Goal: Task Accomplishment & Management: Use online tool/utility

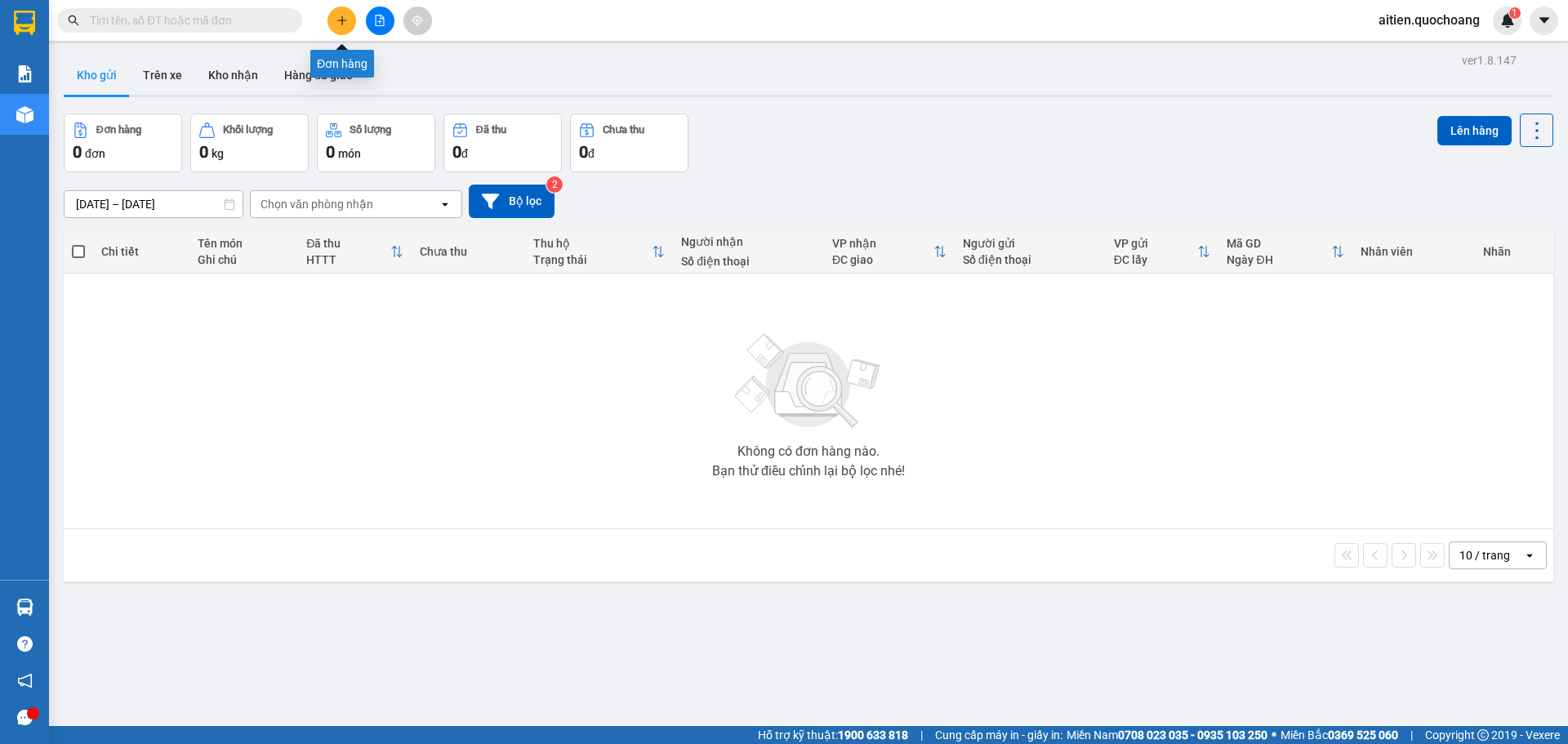
click at [339, 21] on icon "plus" at bounding box center [342, 21] width 12 height 12
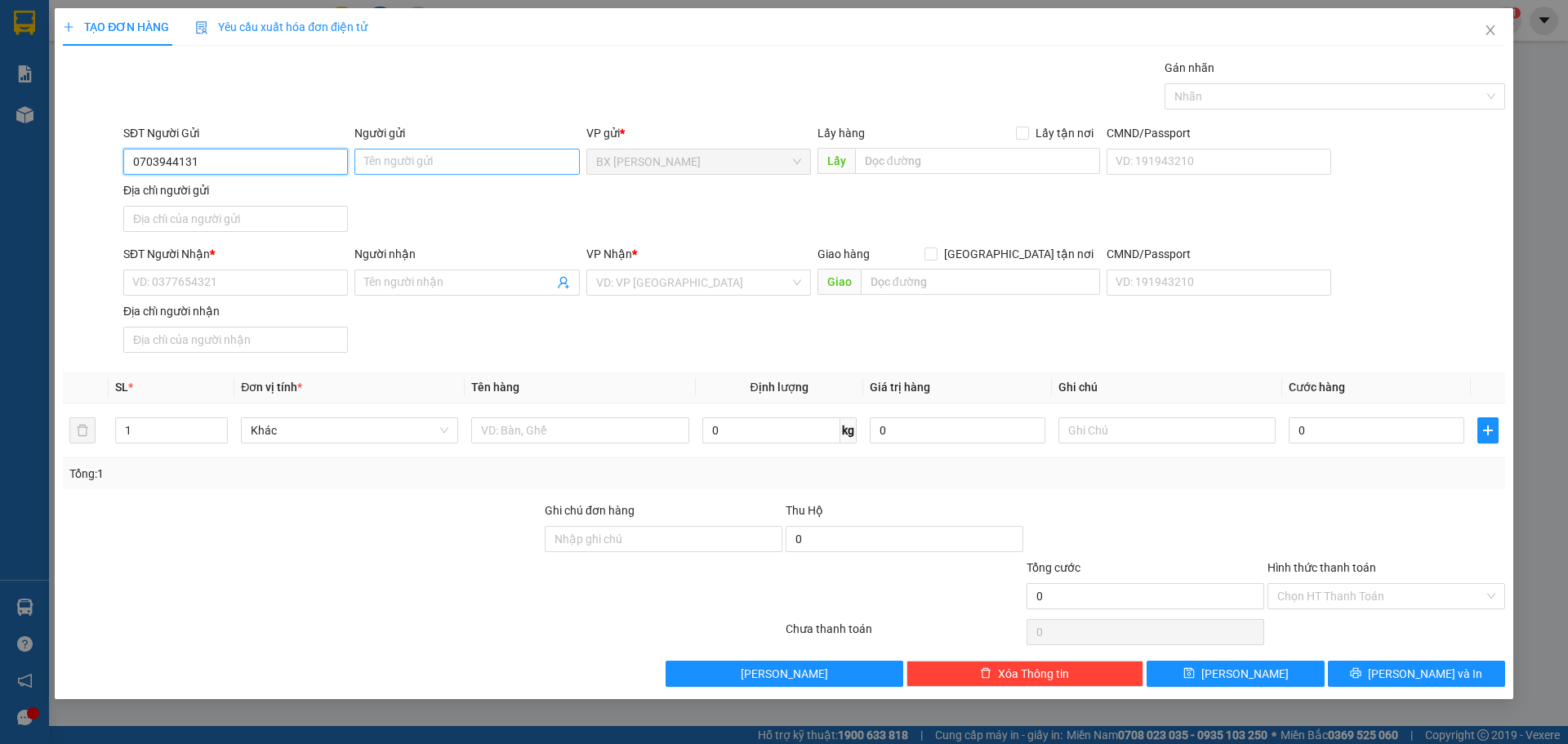
type input "0703944131"
click at [453, 157] on input "Người gửi" at bounding box center [467, 161] width 225 height 26
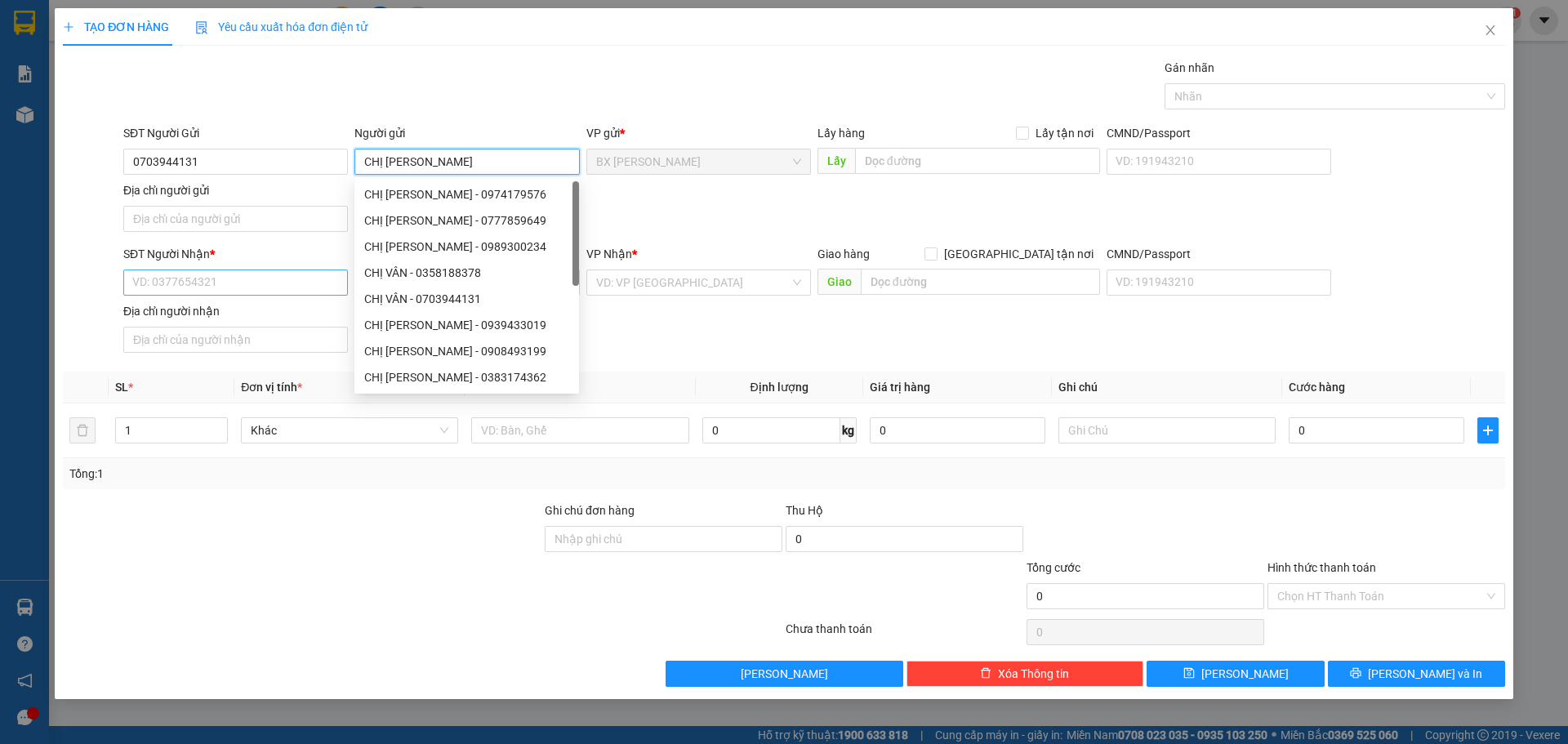
type input "CHỊ [PERSON_NAME]"
click at [231, 282] on input "SĐT Người Nhận *" at bounding box center [235, 282] width 225 height 26
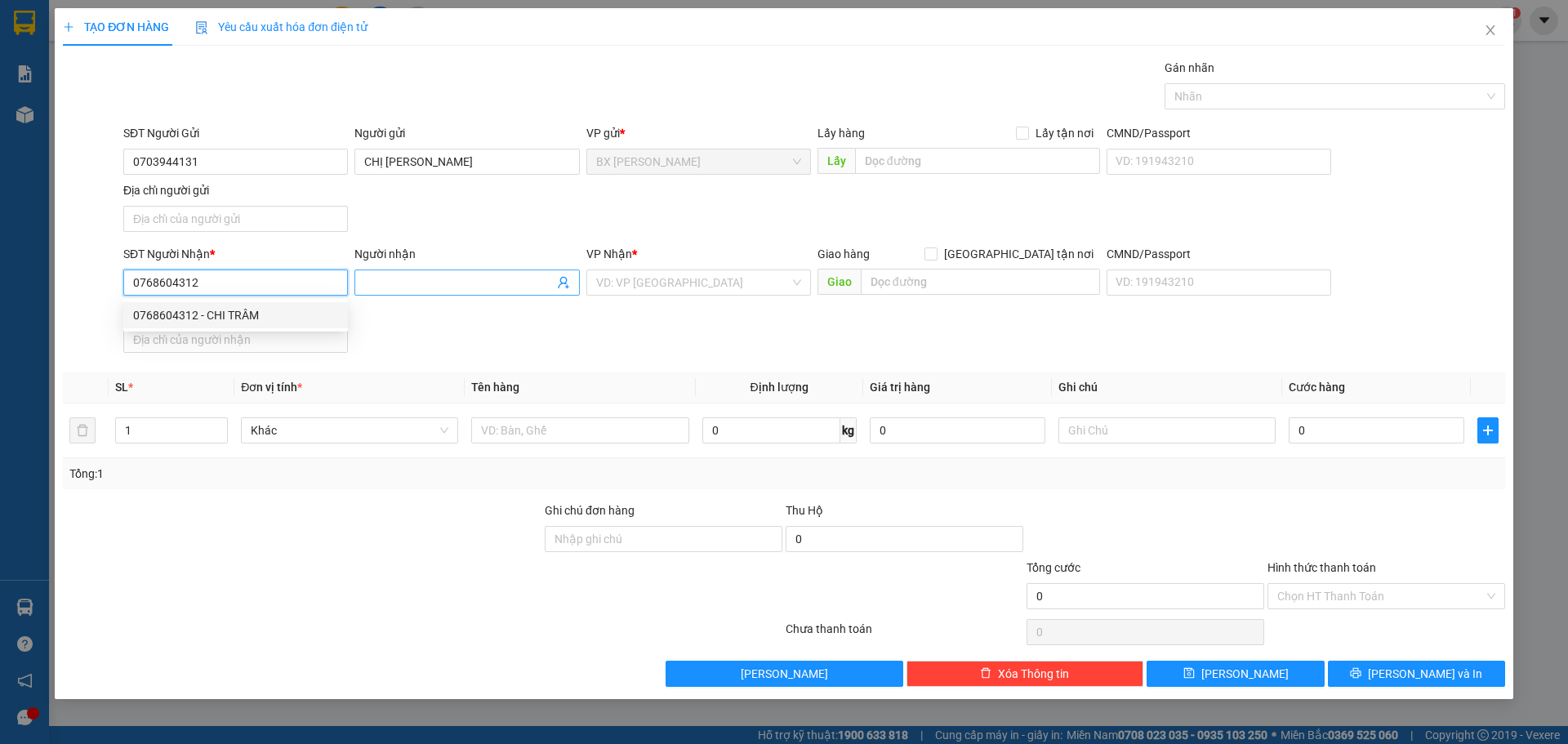
type input "0768604312"
click at [387, 281] on input "Người nhận" at bounding box center [458, 282] width 189 height 18
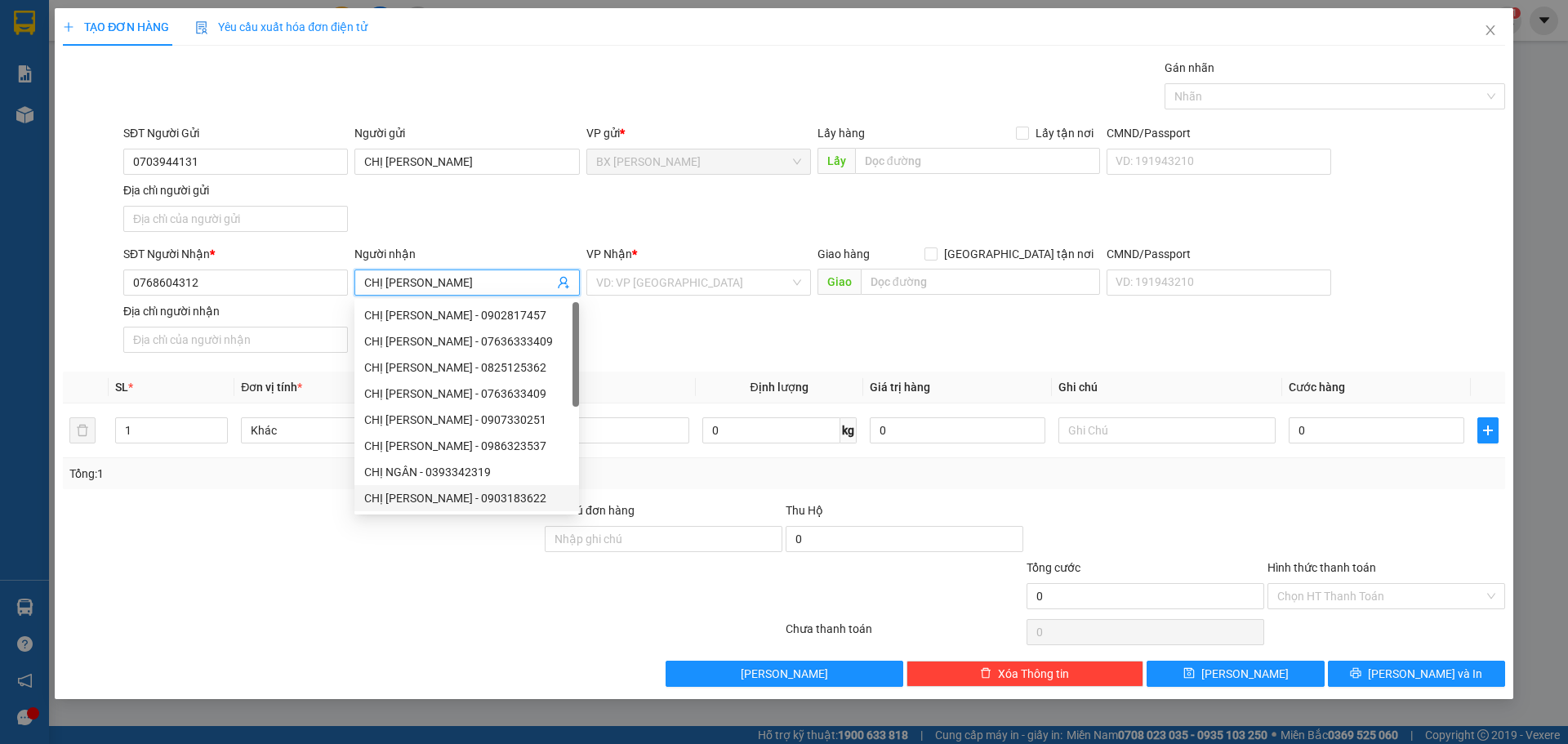
type input "CHỊ [PERSON_NAME]"
click at [365, 629] on div at bounding box center [422, 632] width 722 height 33
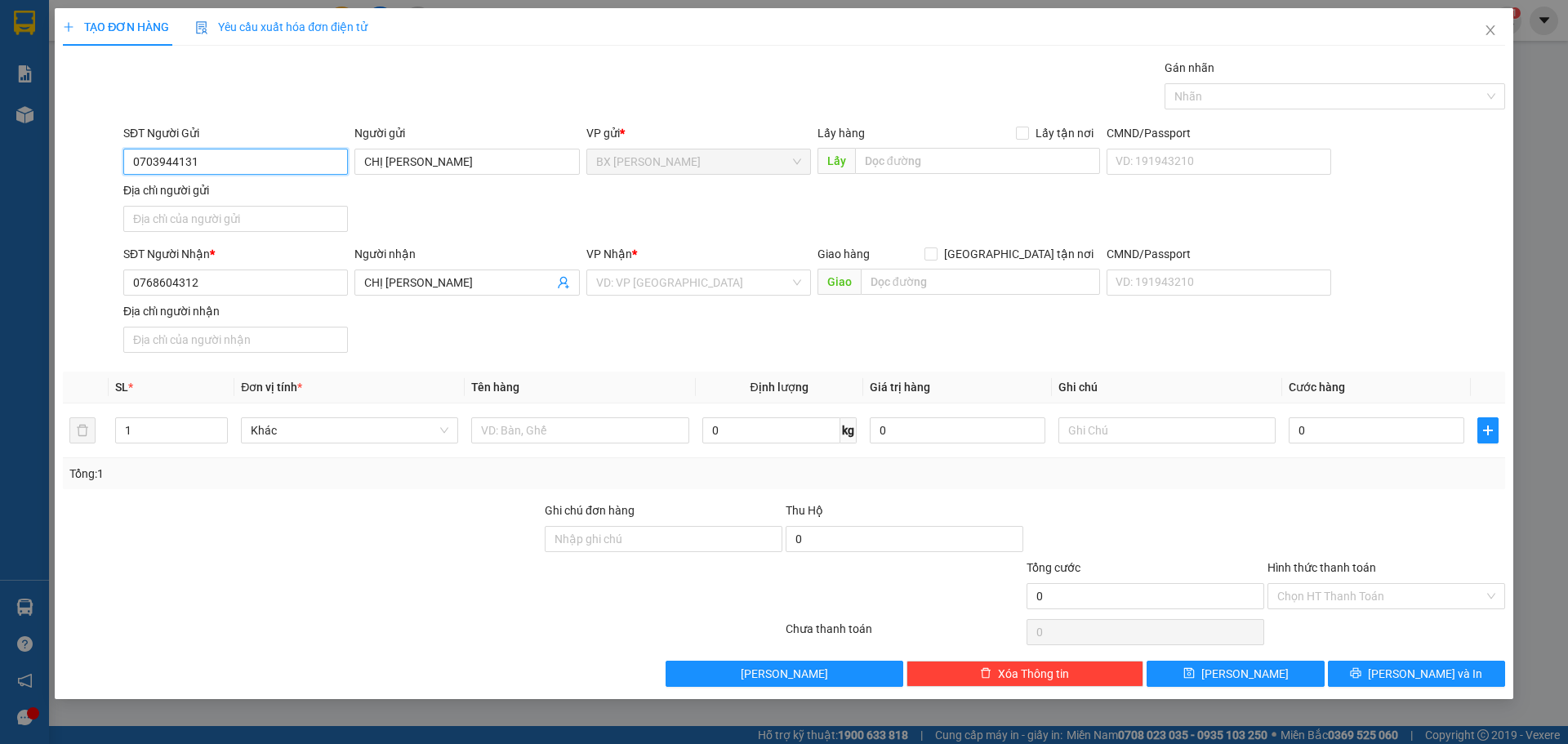
click at [217, 159] on input "0703944131" at bounding box center [235, 161] width 225 height 26
click at [530, 433] on input "text" at bounding box center [579, 430] width 217 height 26
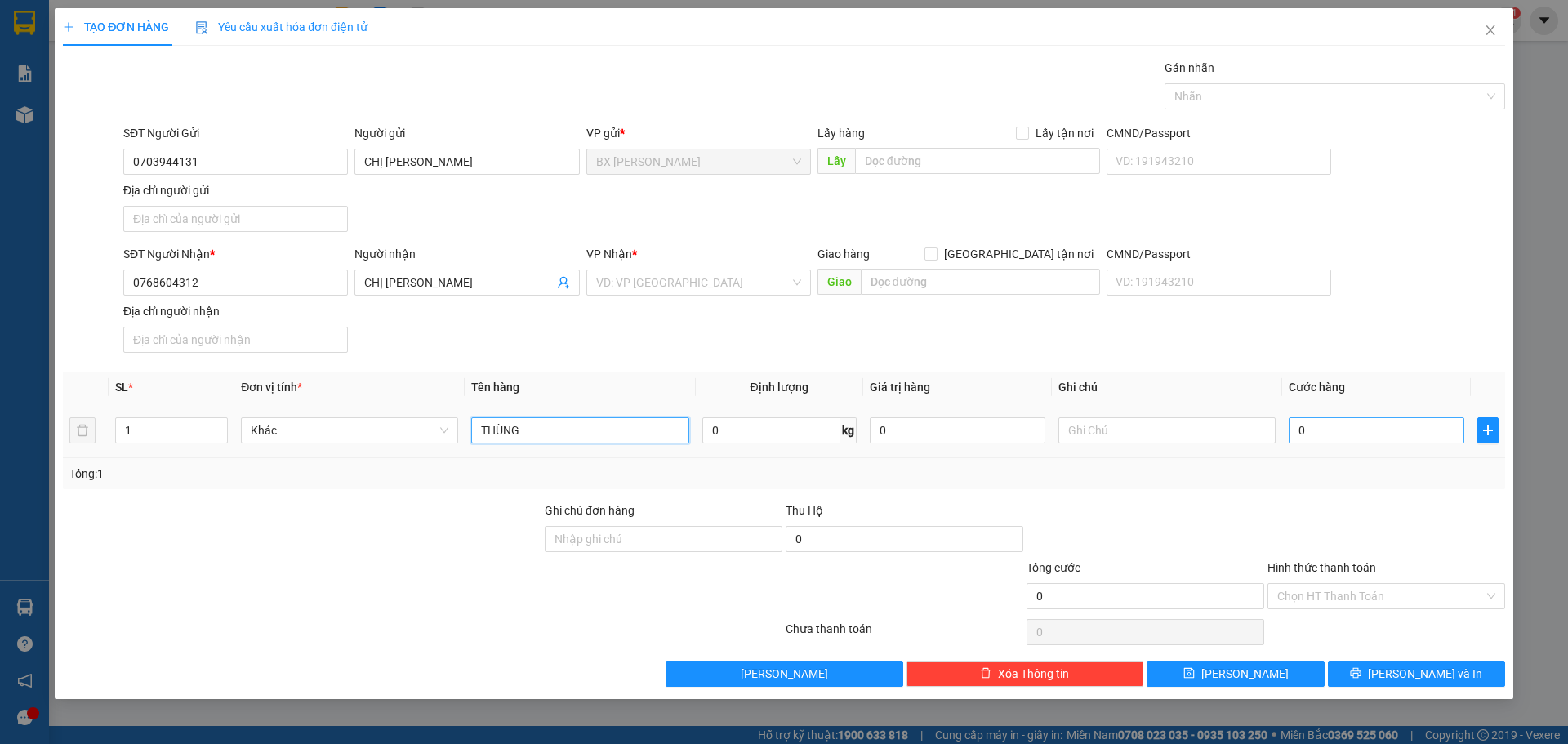
type input "THÙNG"
click at [1337, 431] on input "0" at bounding box center [1375, 430] width 175 height 26
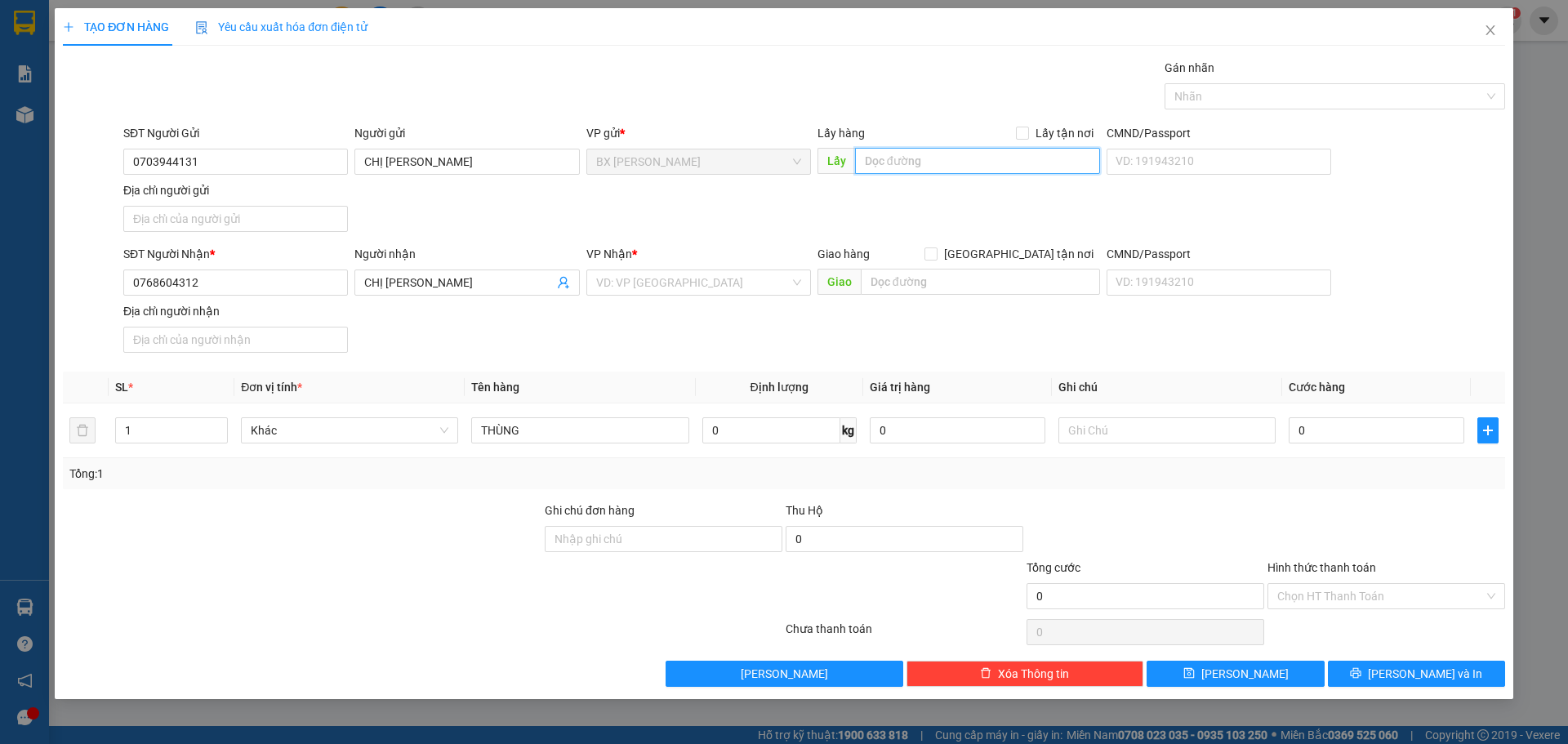
click at [923, 157] on input "text" at bounding box center [977, 160] width 245 height 26
type input "A"
click at [919, 158] on input "ÁO CƯƠI SPHI LONG" at bounding box center [977, 160] width 245 height 26
click at [981, 159] on input "ÁO CƯƠISPHI LONG" at bounding box center [977, 160] width 245 height 26
type input "ÁO CƯỚI PHI LONG"
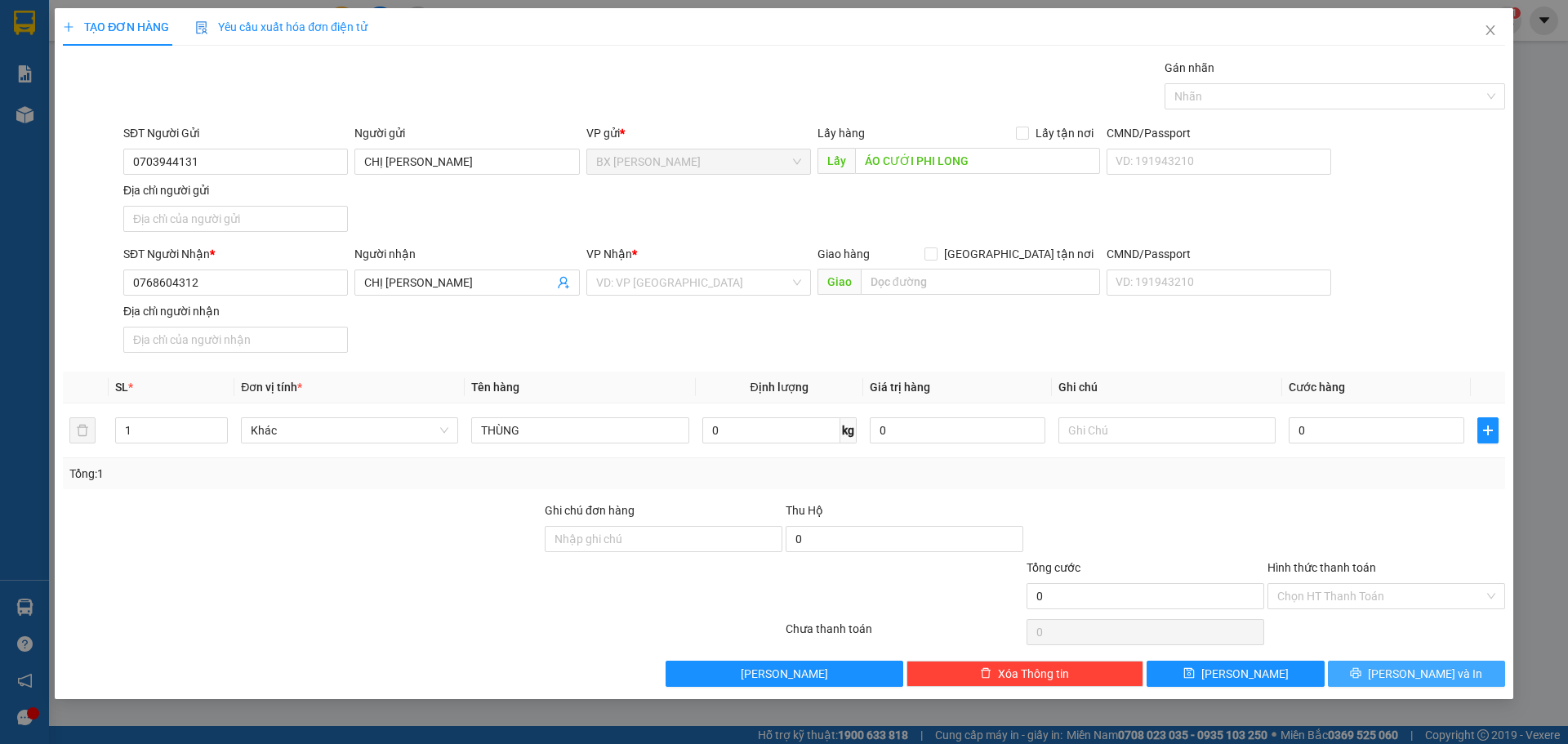
click at [1379, 669] on button "[PERSON_NAME] và In" at bounding box center [1415, 673] width 177 height 26
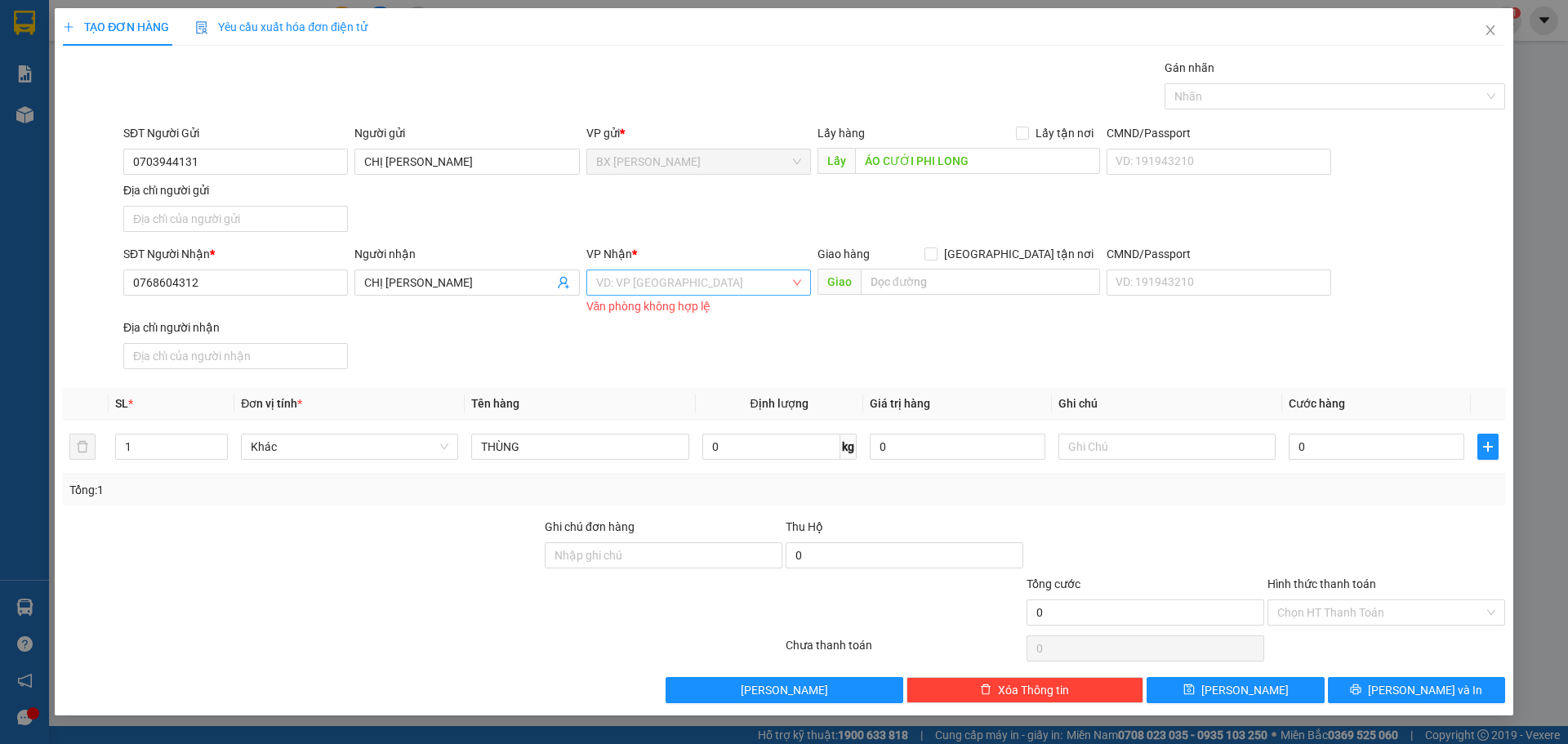
click at [774, 278] on input "search" at bounding box center [692, 282] width 194 height 24
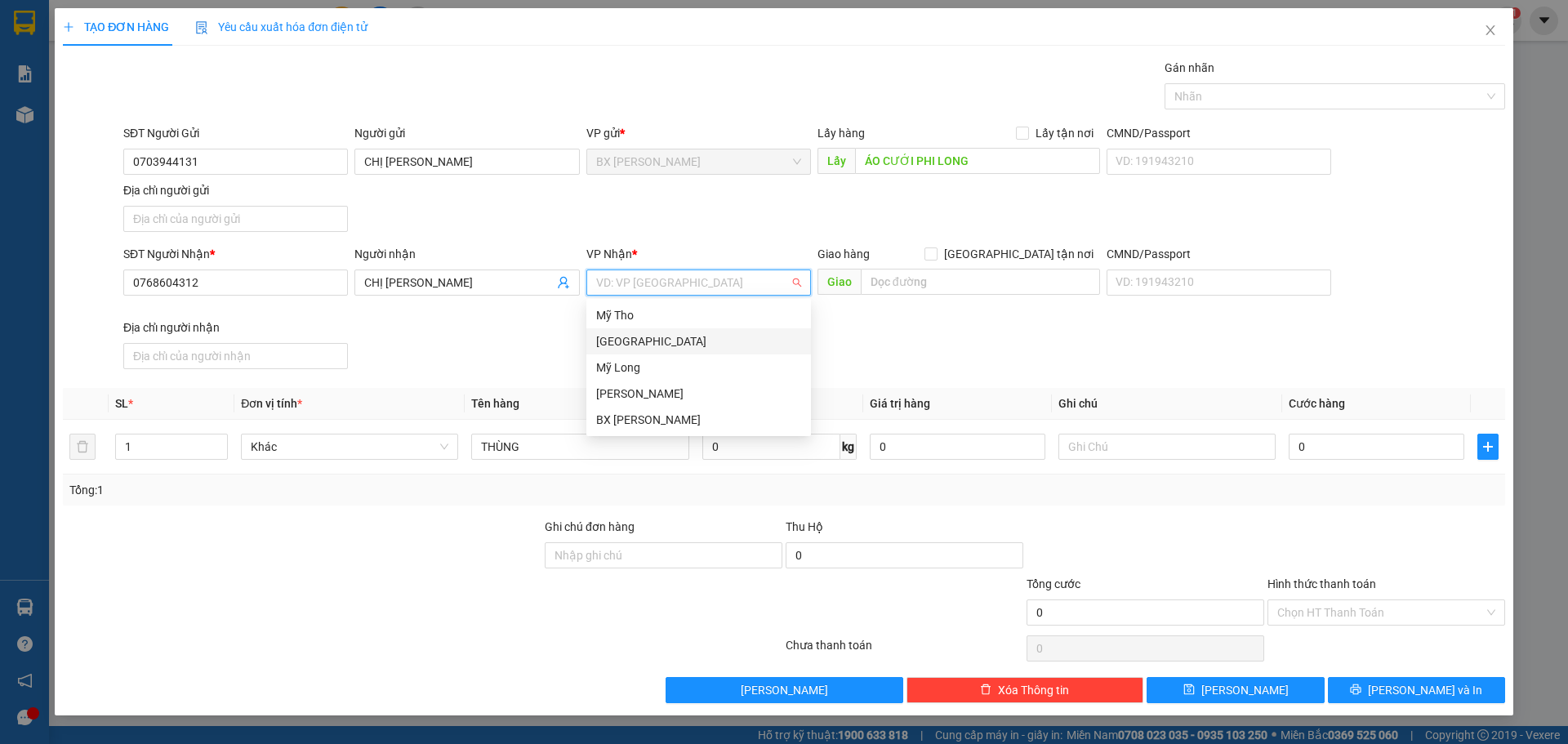
click at [748, 333] on div "[GEOGRAPHIC_DATA]" at bounding box center [698, 341] width 205 height 18
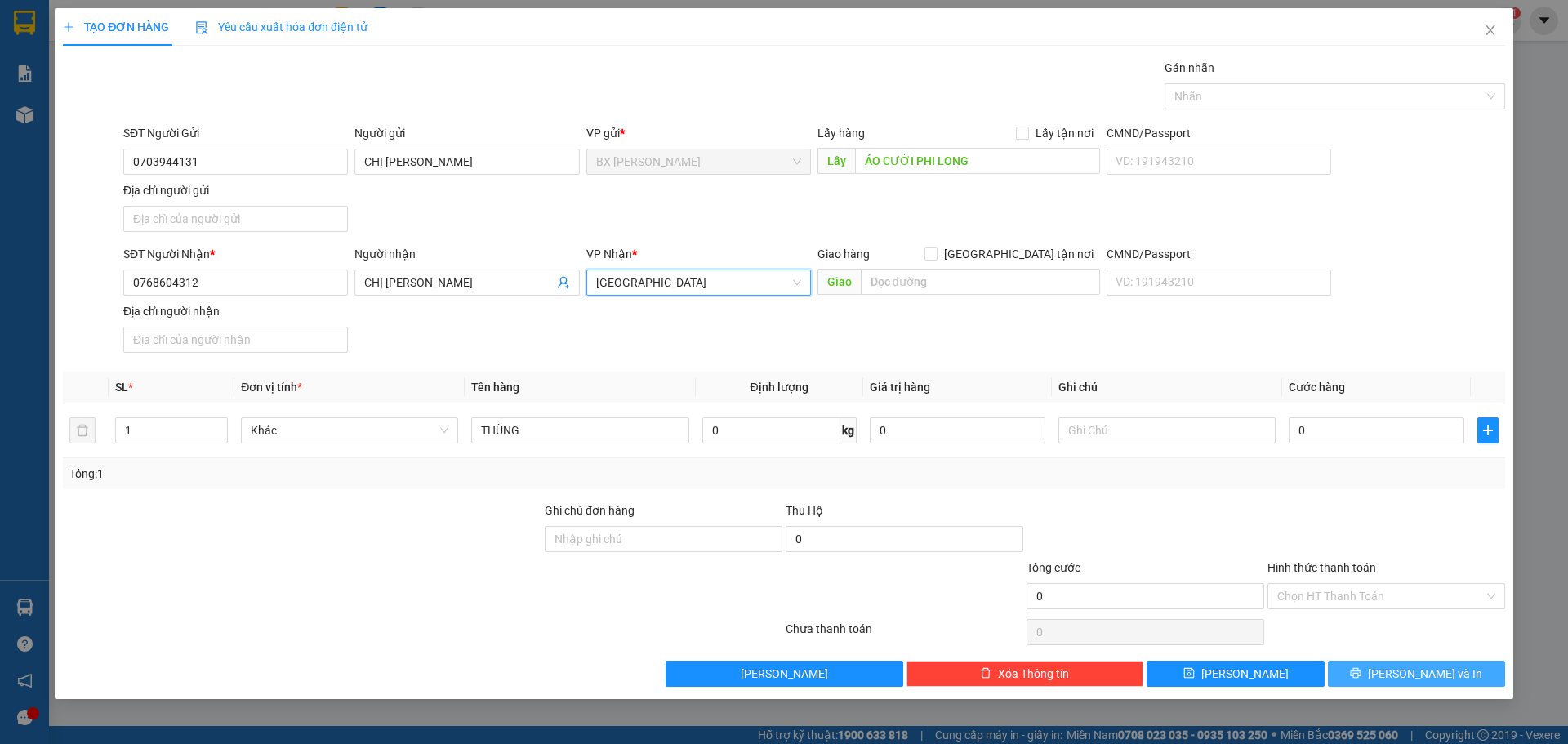
click at [1411, 675] on span "[PERSON_NAME] và In" at bounding box center [1425, 673] width 114 height 18
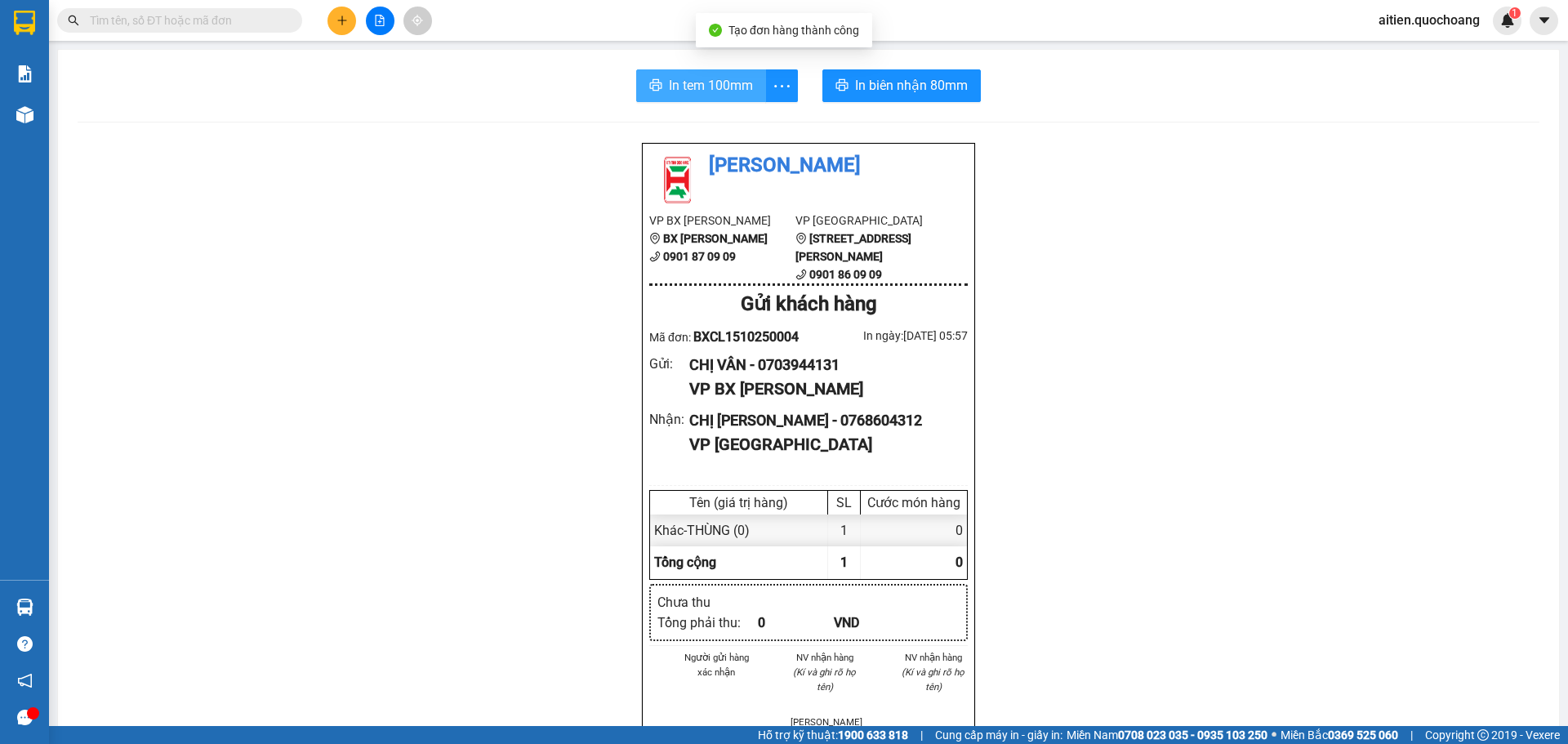
click at [739, 83] on span "In tem 100mm" at bounding box center [711, 85] width 84 height 20
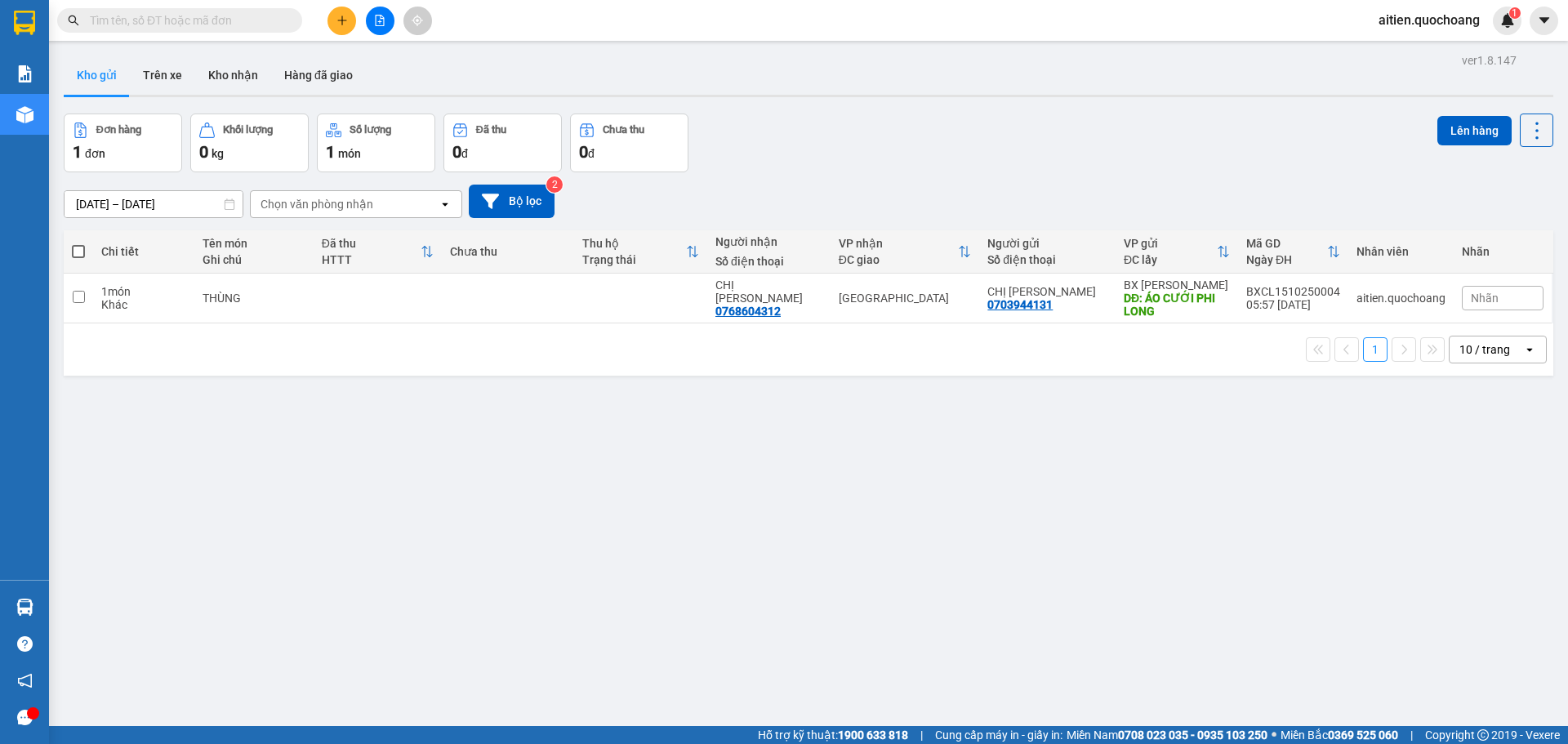
click at [75, 251] on span at bounding box center [79, 251] width 13 height 13
click at [79, 243] on input "checkbox" at bounding box center [79, 243] width 0 height 0
checkbox input "true"
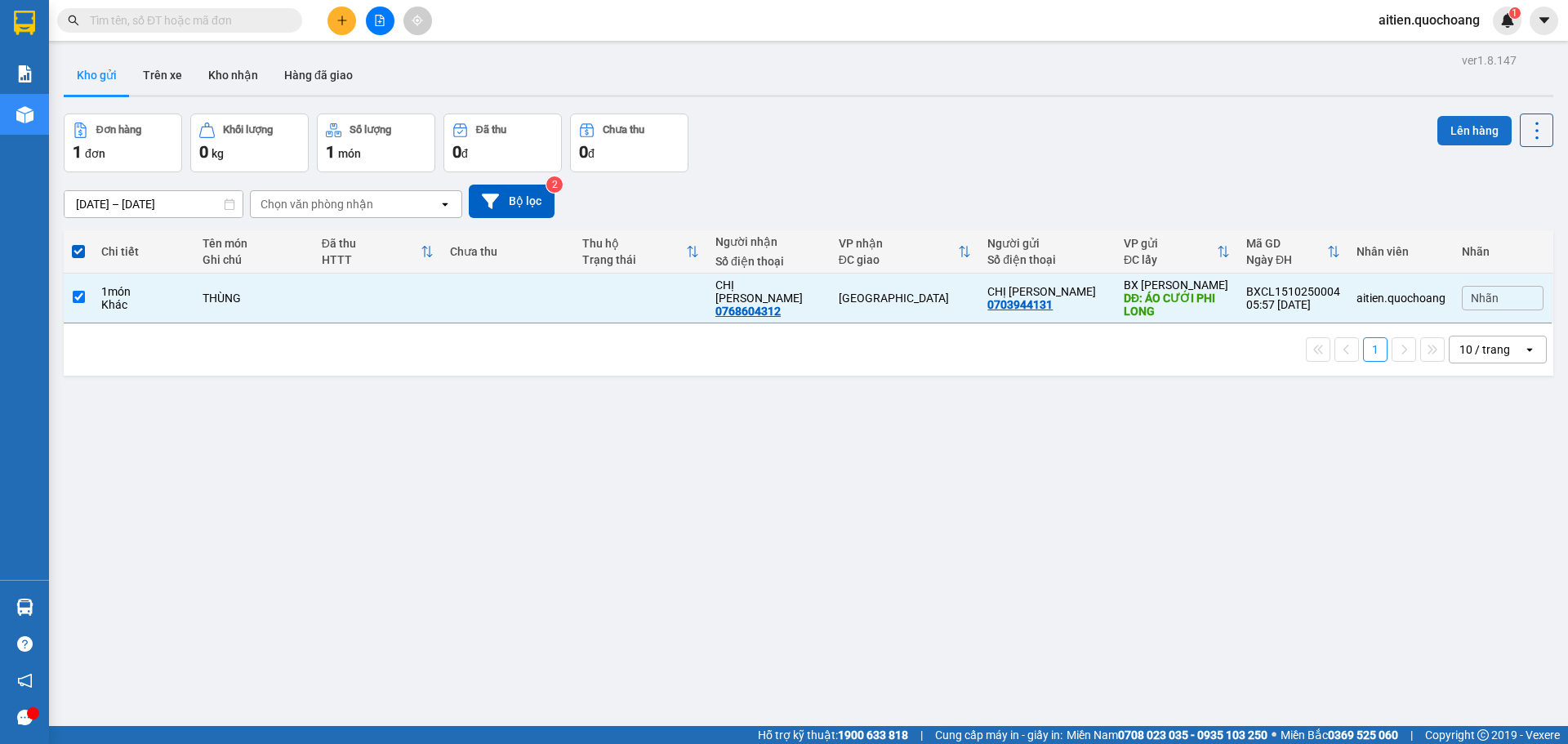
click at [1482, 125] on button "Lên hàng" at bounding box center [1474, 130] width 75 height 29
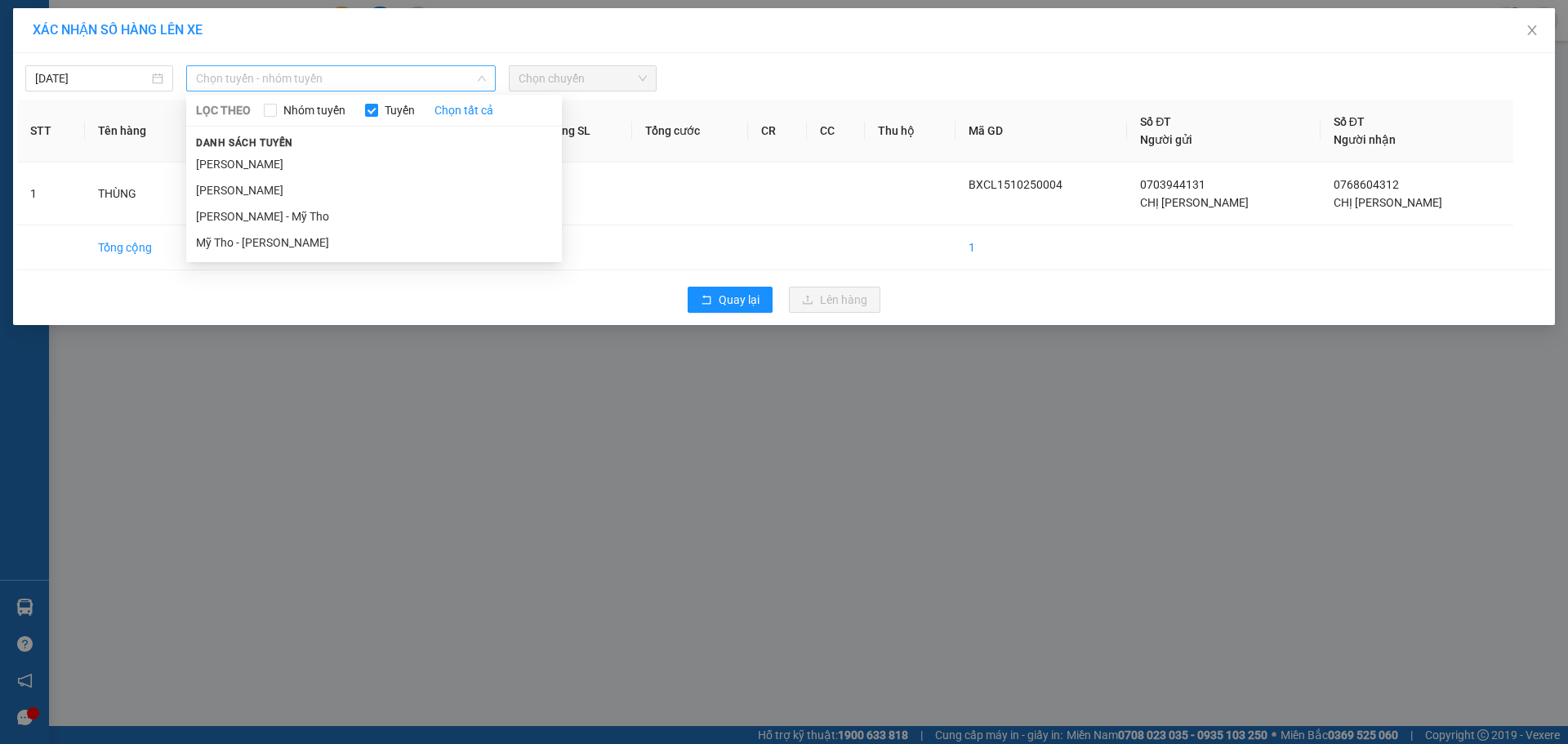
click at [408, 80] on span "Chọn tuyến - nhóm tuyến" at bounding box center [341, 78] width 290 height 24
click at [302, 158] on li "Cao Lãnh - Hồ Chí Minh" at bounding box center [374, 163] width 375 height 26
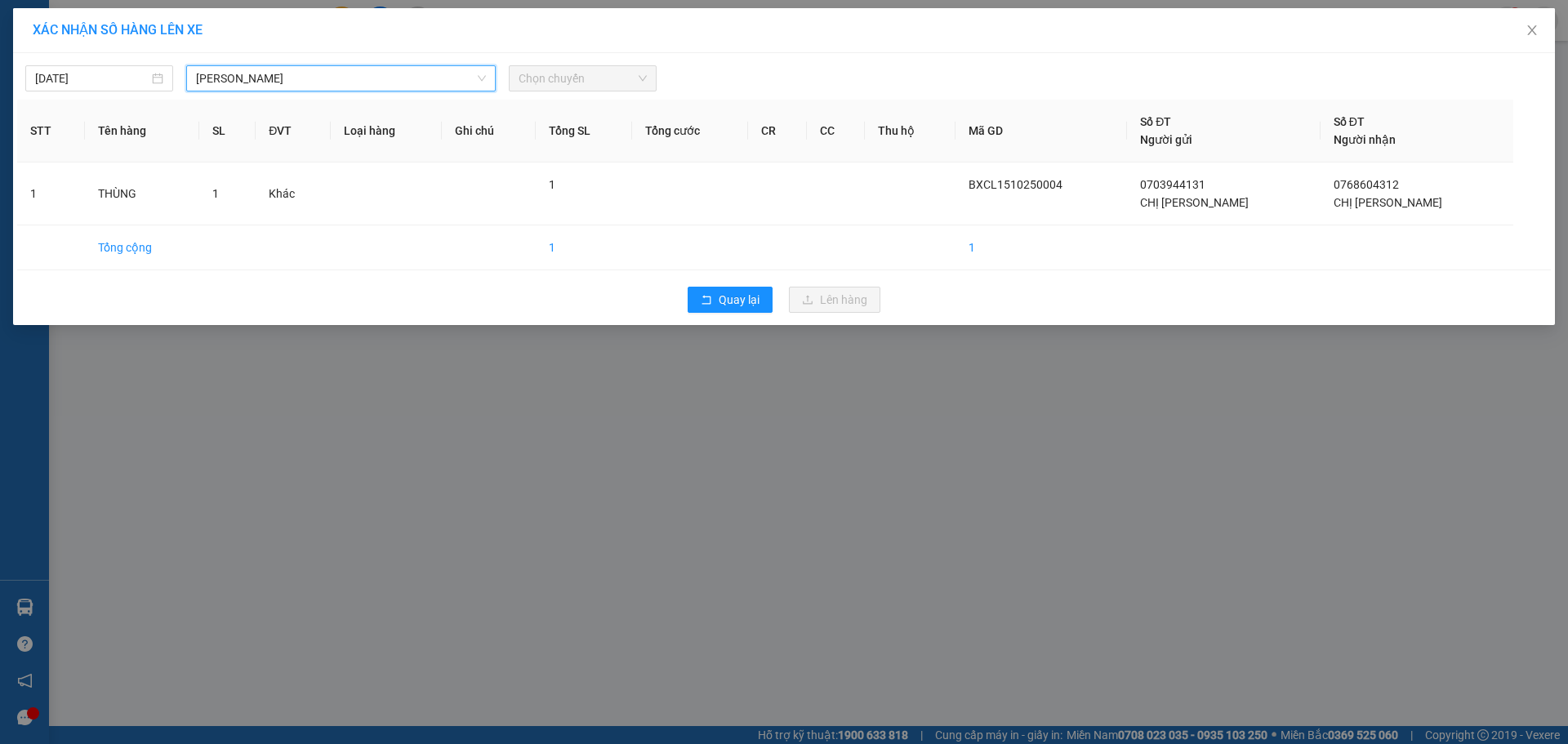
click at [579, 80] on span "Chọn chuyến" at bounding box center [582, 78] width 128 height 24
click at [571, 75] on span "Chọn chuyến" at bounding box center [582, 78] width 128 height 24
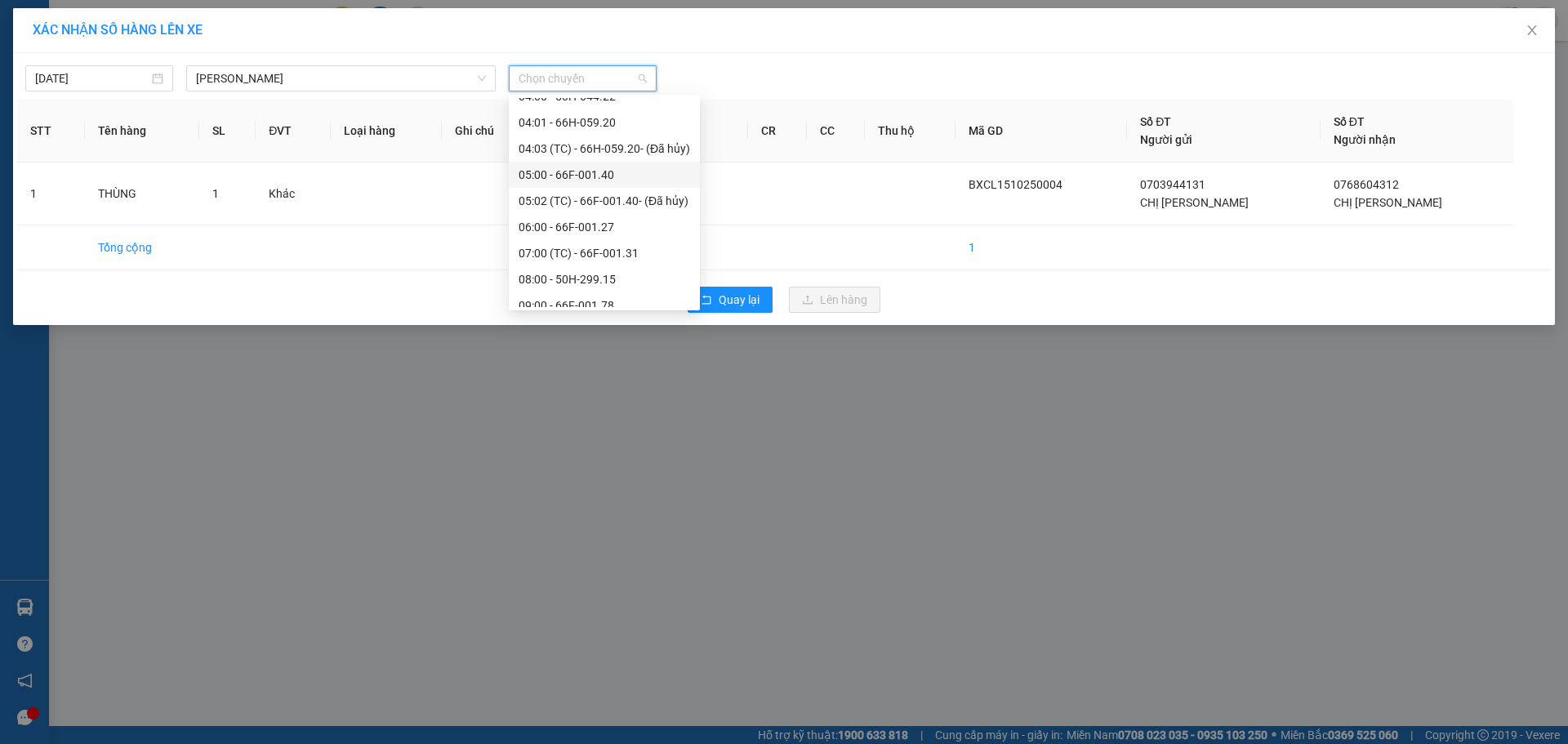
scroll to position [327, 0]
click at [566, 199] on div "06:00 - 66F-001.27" at bounding box center [604, 202] width 172 height 18
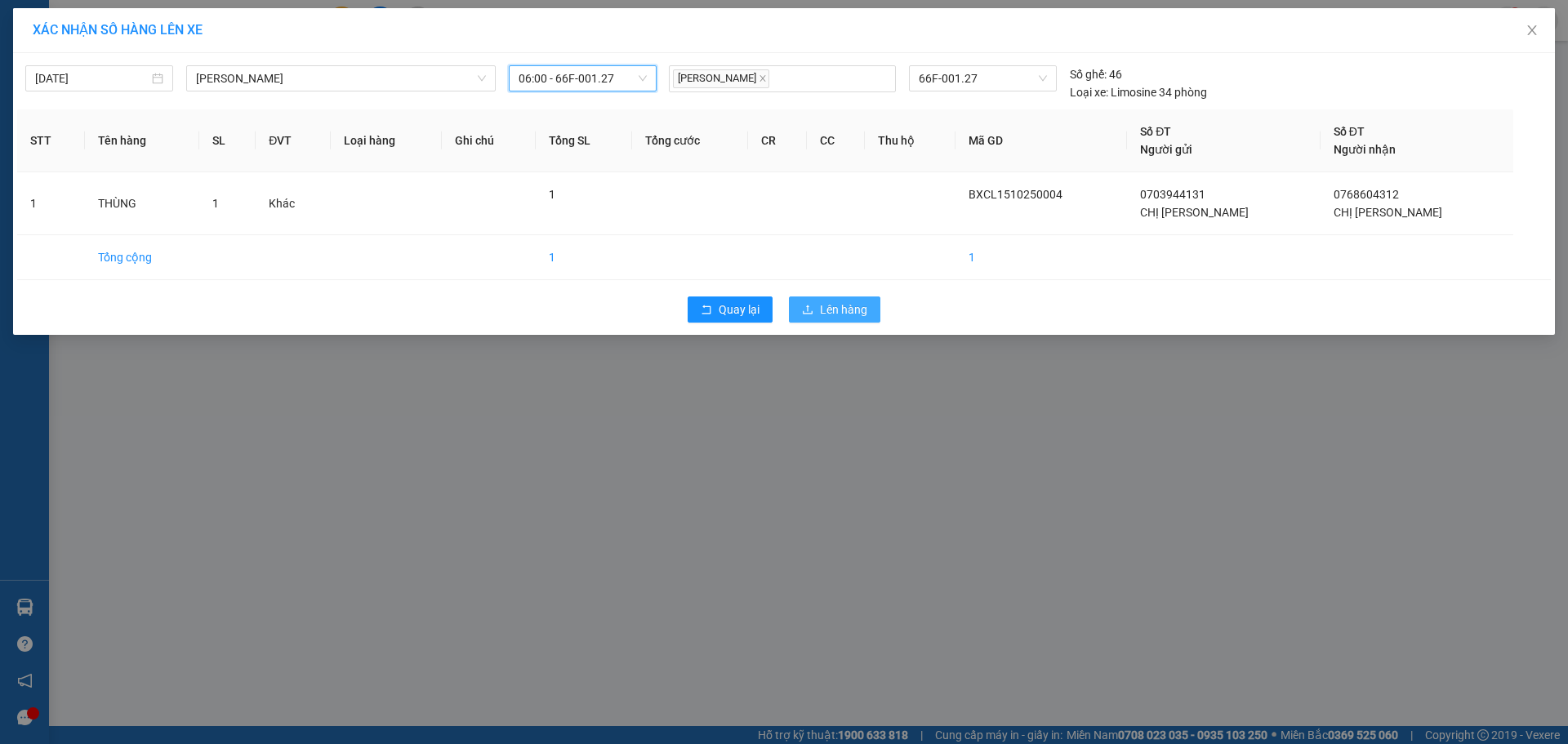
click at [855, 307] on span "Lên hàng" at bounding box center [843, 309] width 48 height 18
